Goal: Task Accomplishment & Management: Use online tool/utility

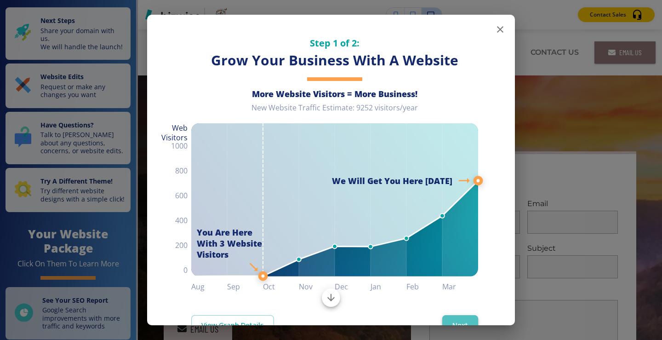
click at [451, 315] on button "Next" at bounding box center [460, 324] width 36 height 19
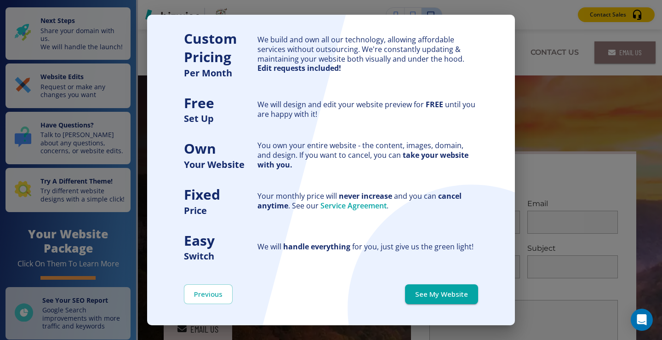
scroll to position [49, 0]
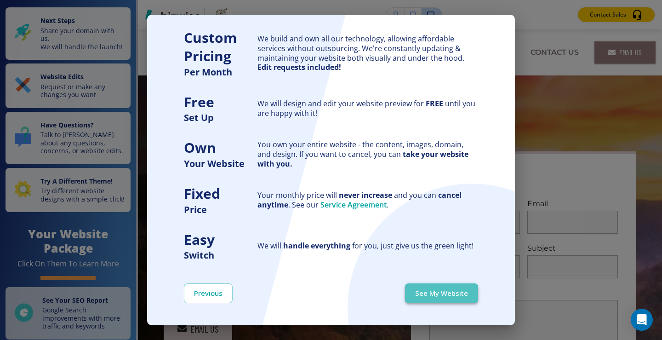
click at [434, 287] on button "See My Website" at bounding box center [441, 292] width 73 height 19
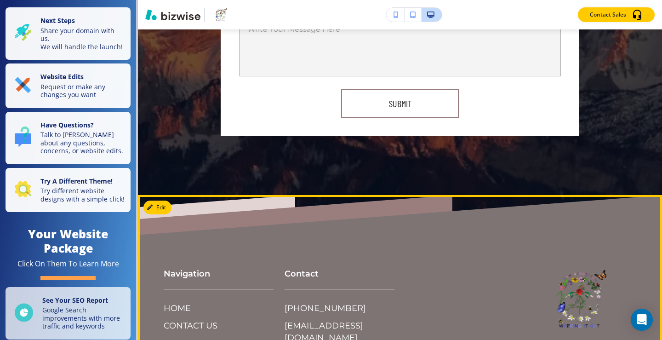
scroll to position [3976, 0]
